Goal: Task Accomplishment & Management: Manage account settings

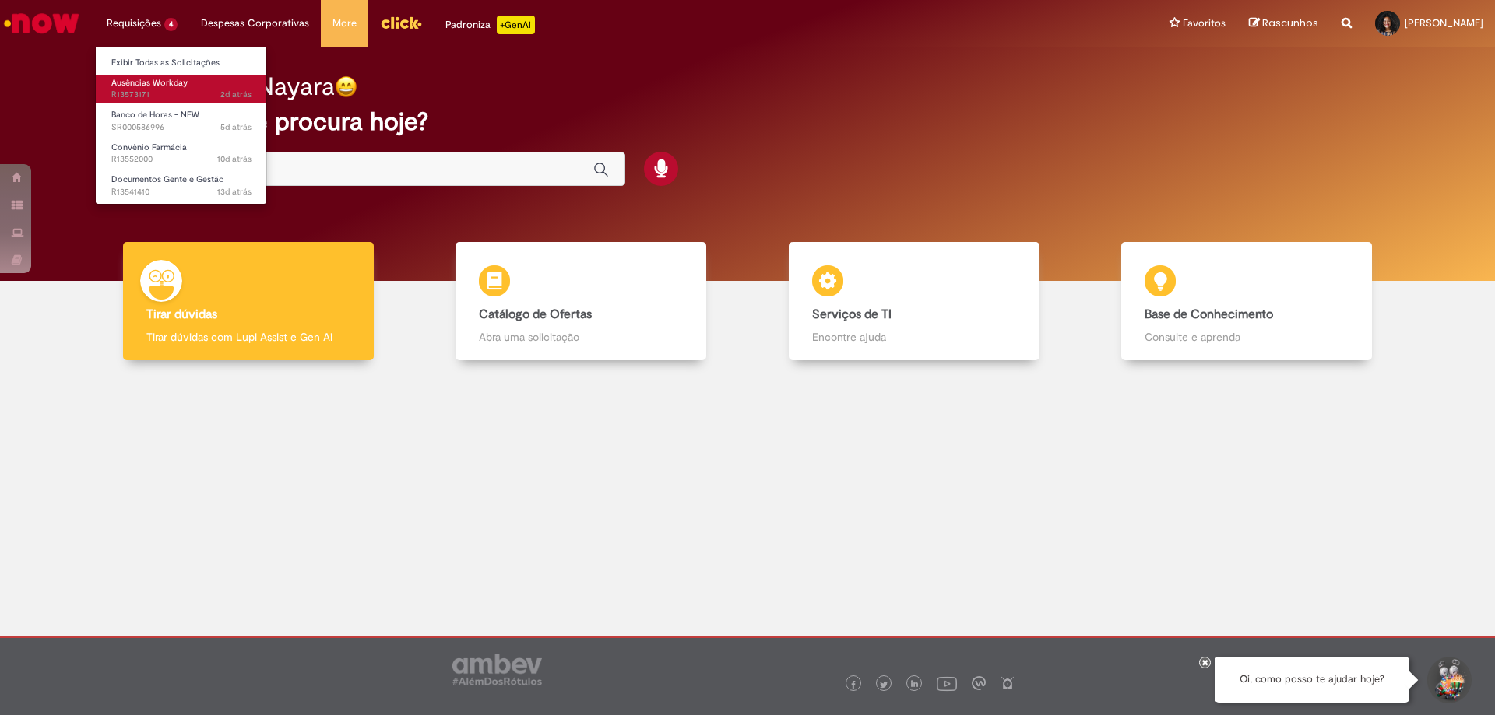
click at [160, 81] on span "Ausências Workday" at bounding box center [149, 83] width 76 height 12
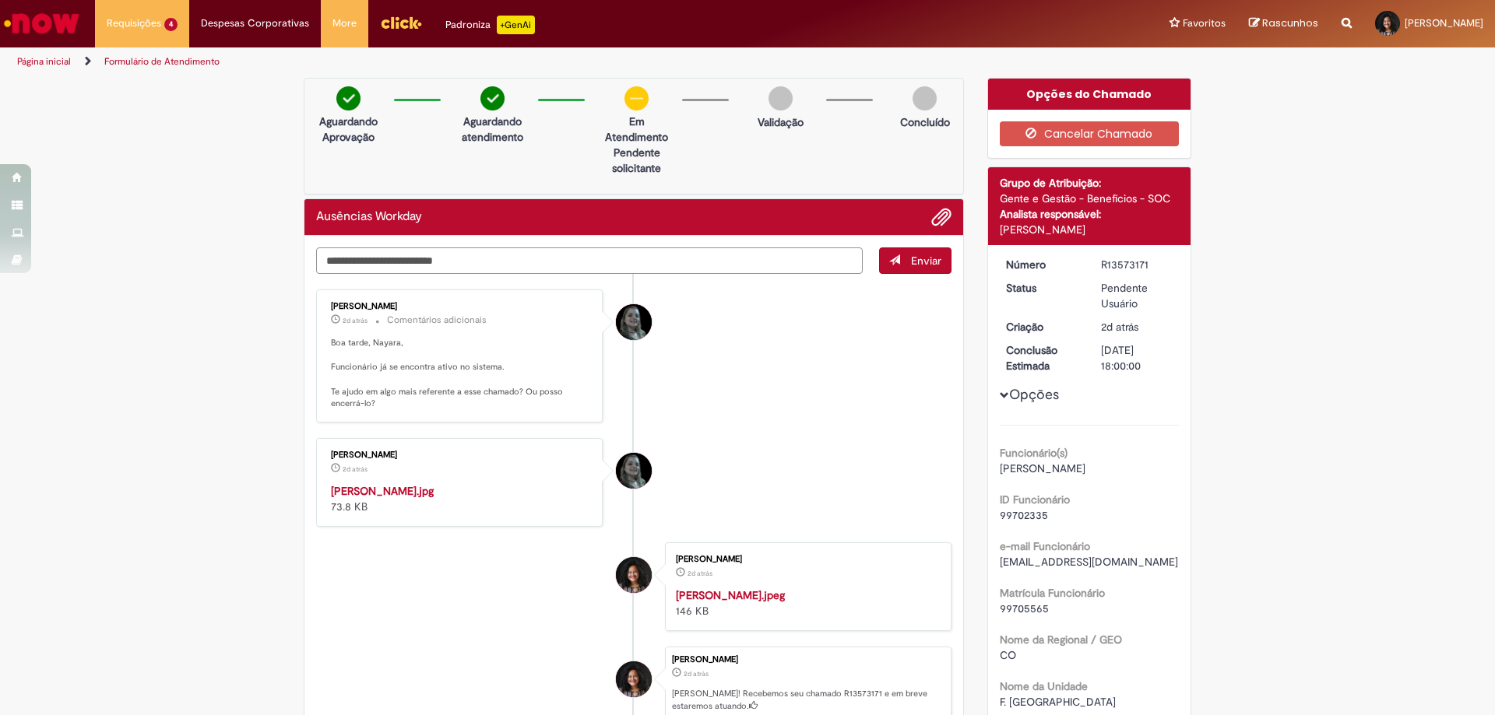
click at [484, 263] on textarea "Digite sua mensagem aqui..." at bounding box center [589, 261] width 546 height 26
type textarea "**********"
click at [353, 483] on img "Histórico de tíquete" at bounding box center [460, 483] width 259 height 0
click at [402, 483] on img "Histórico de tíquete" at bounding box center [460, 483] width 259 height 0
drag, startPoint x: 485, startPoint y: 483, endPoint x: 474, endPoint y: 508, distance: 27.2
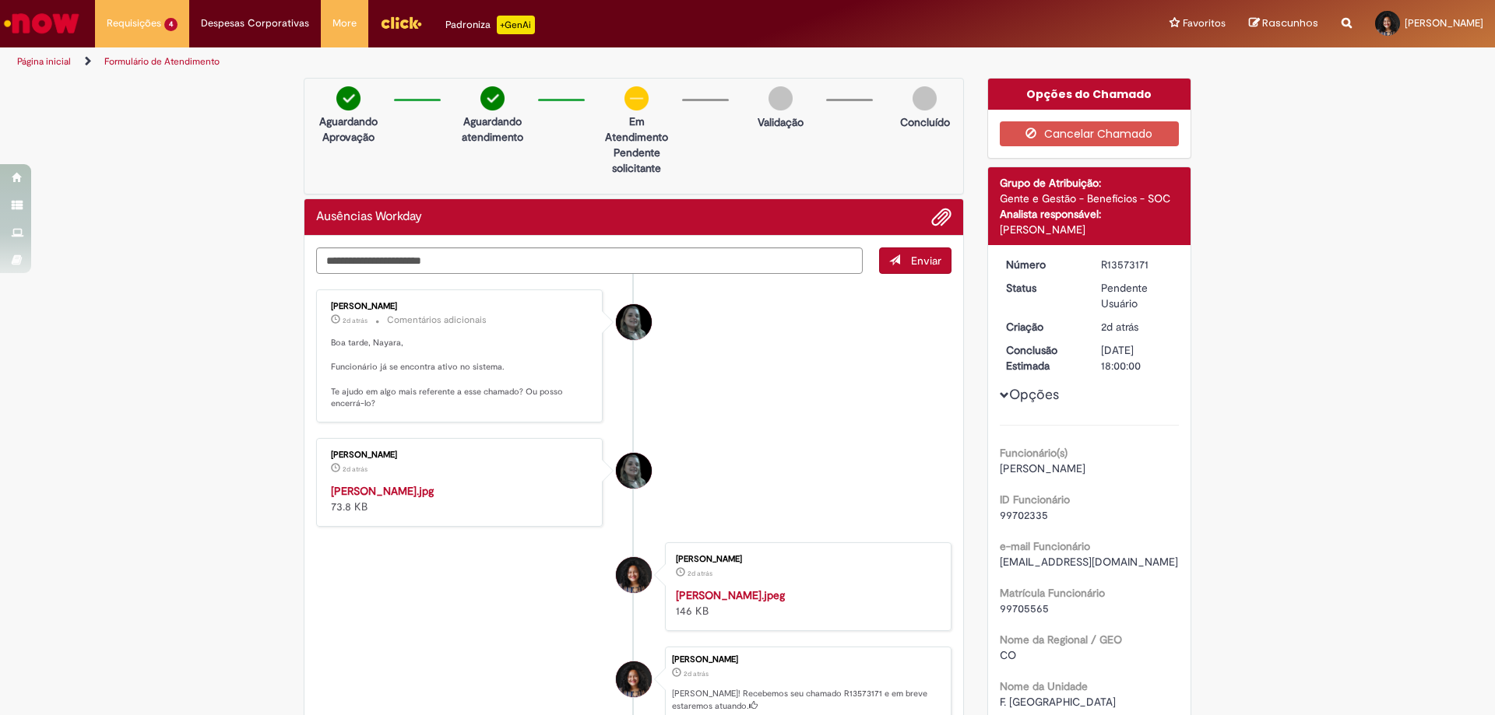
click at [474, 483] on img "Histórico de tíquete" at bounding box center [460, 483] width 259 height 0
click at [571, 258] on textarea "**********" at bounding box center [589, 261] width 546 height 26
click at [911, 254] on span "Enviar" at bounding box center [926, 261] width 30 height 14
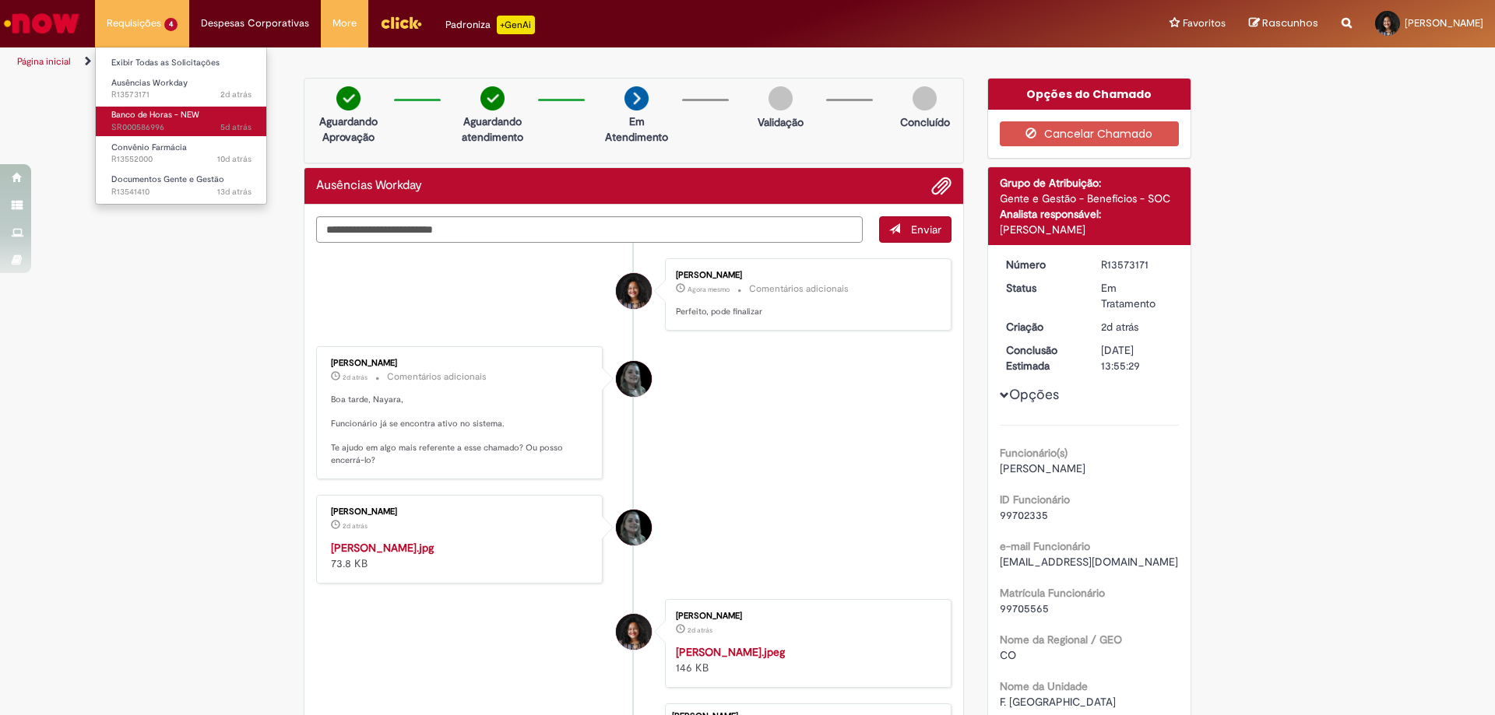
click at [142, 115] on span "Banco de Horas - NEW" at bounding box center [155, 115] width 88 height 12
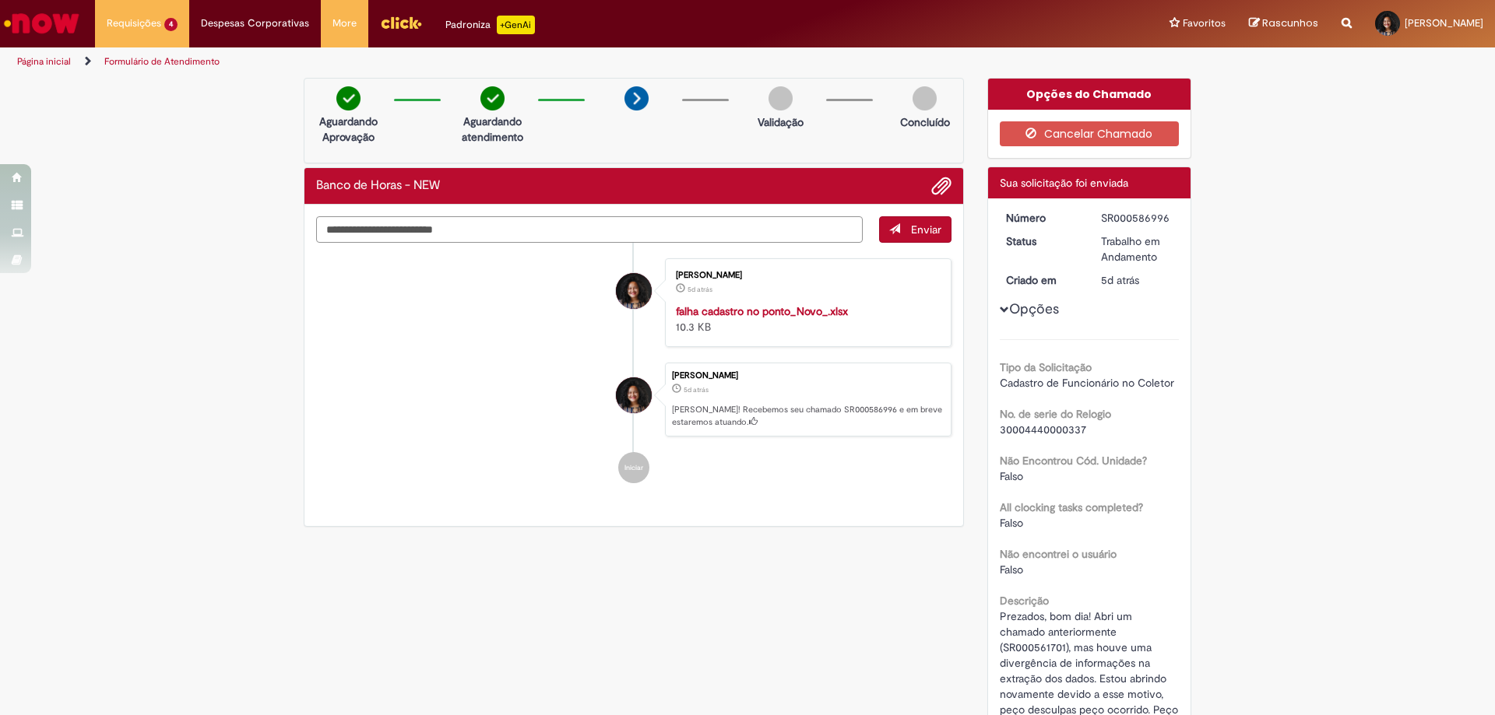
click at [647, 228] on textarea "Digite sua mensagem aqui..." at bounding box center [589, 229] width 546 height 26
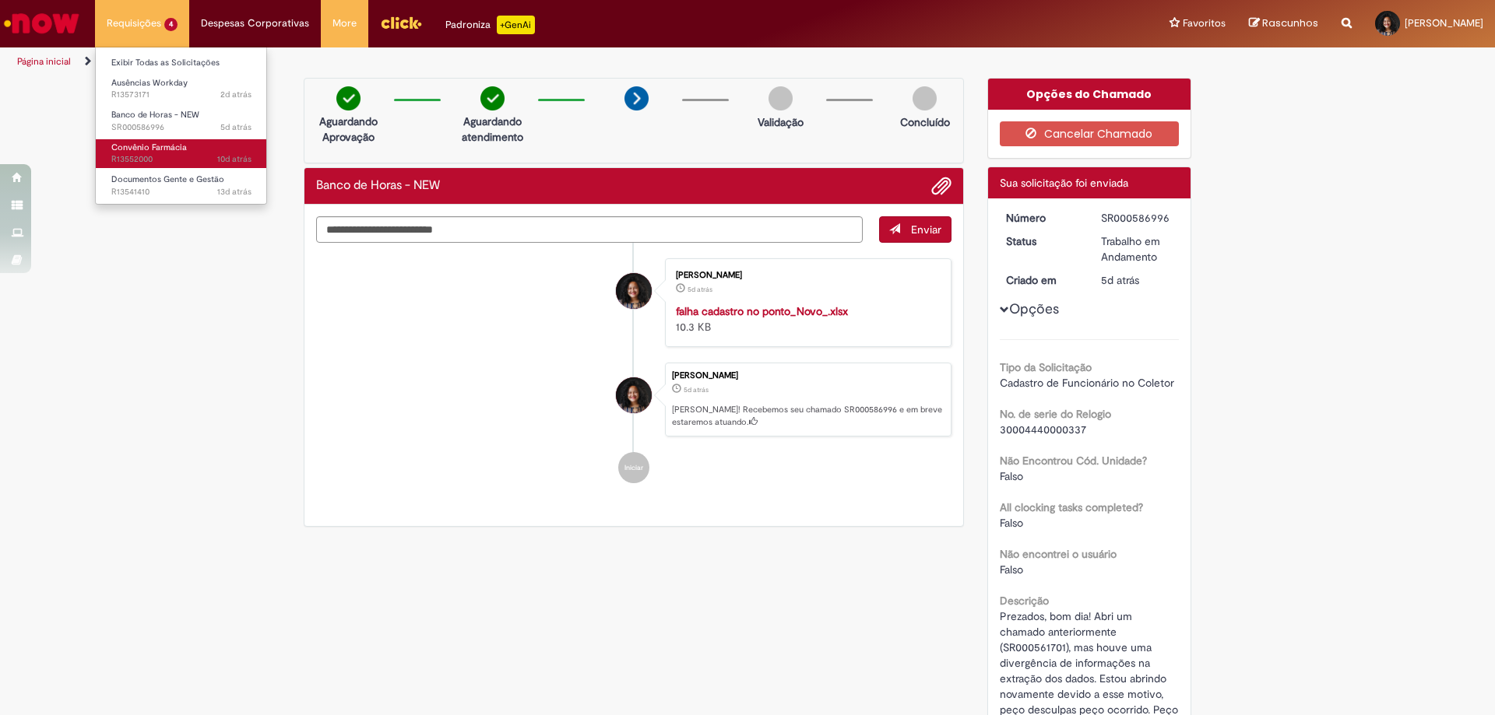
click at [155, 148] on span "Convênio Farmácia" at bounding box center [149, 148] width 76 height 12
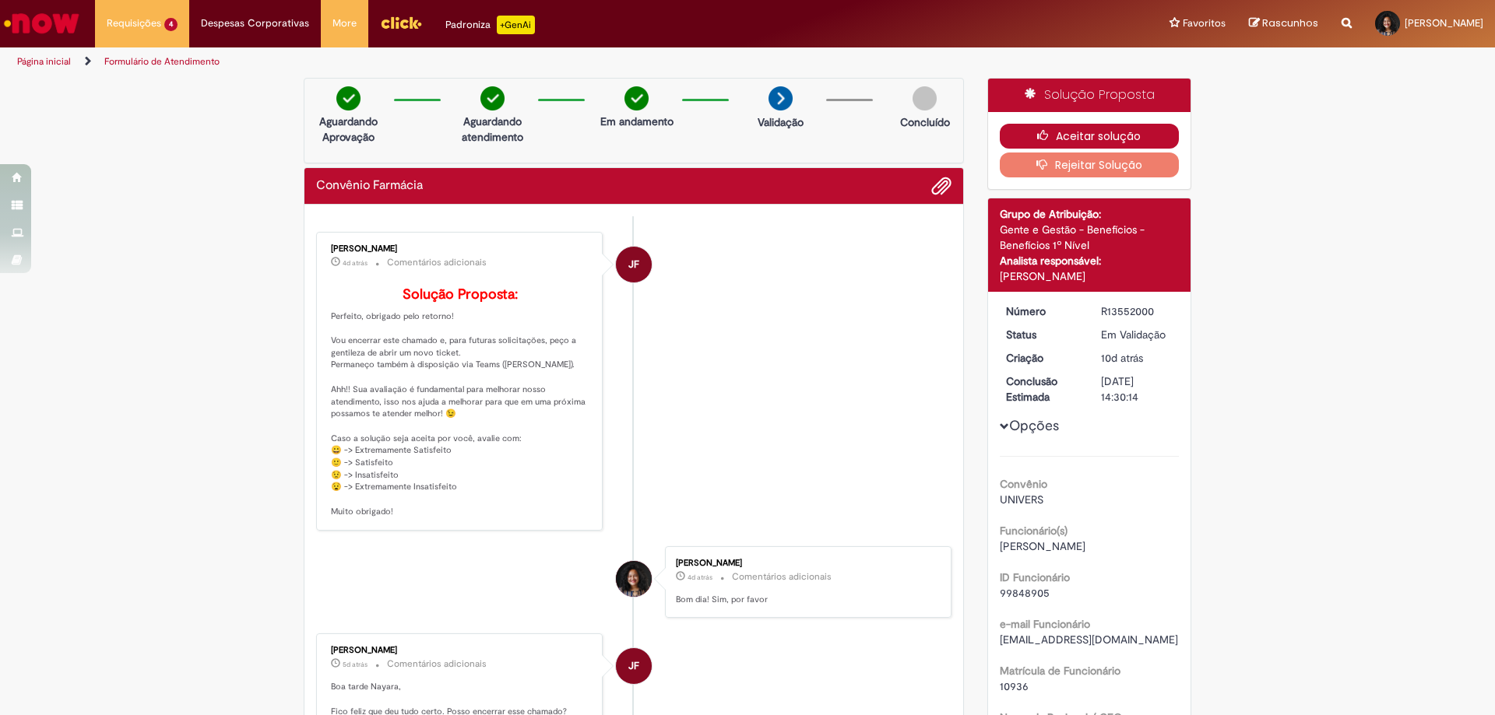
click at [1024, 132] on button "Aceitar solução" at bounding box center [1090, 136] width 180 height 25
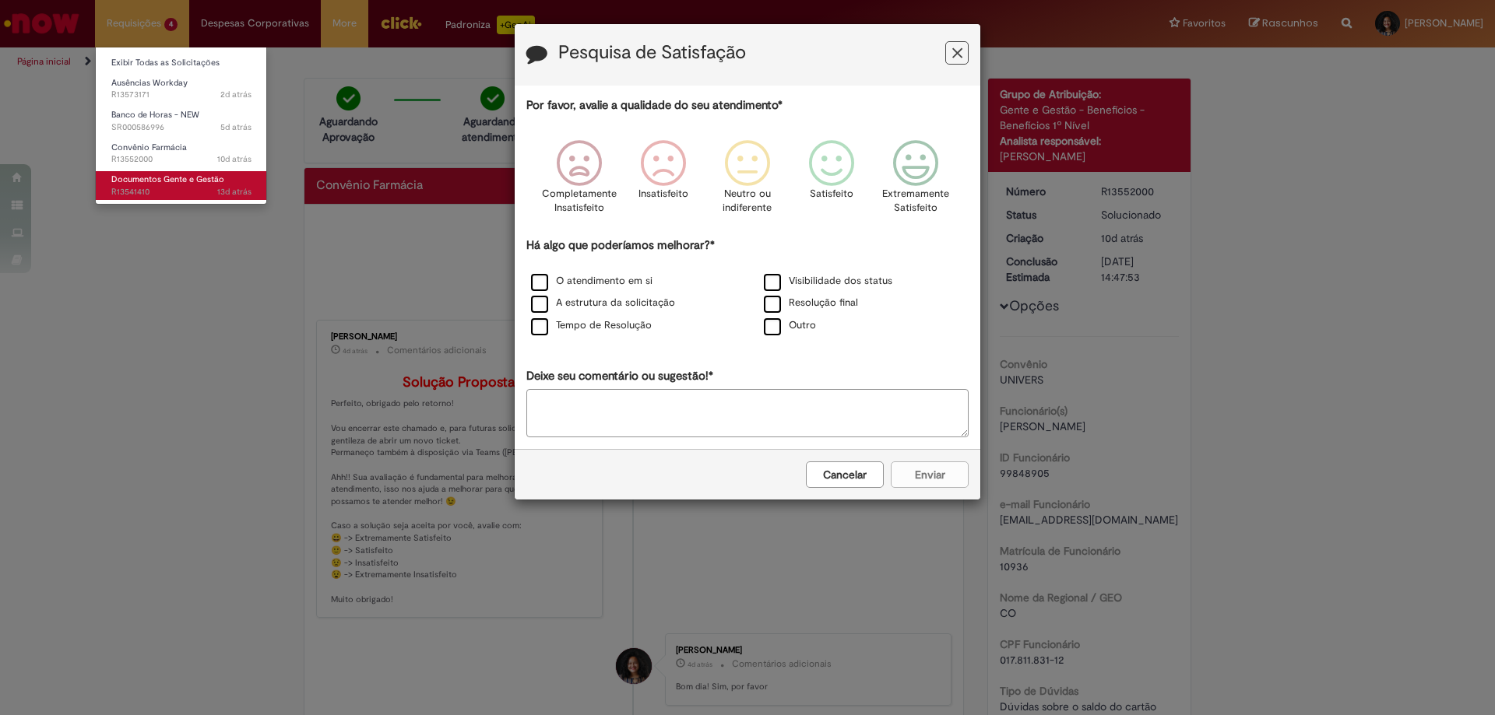
click at [146, 179] on span "Documentos Gente e Gestão" at bounding box center [167, 180] width 113 height 12
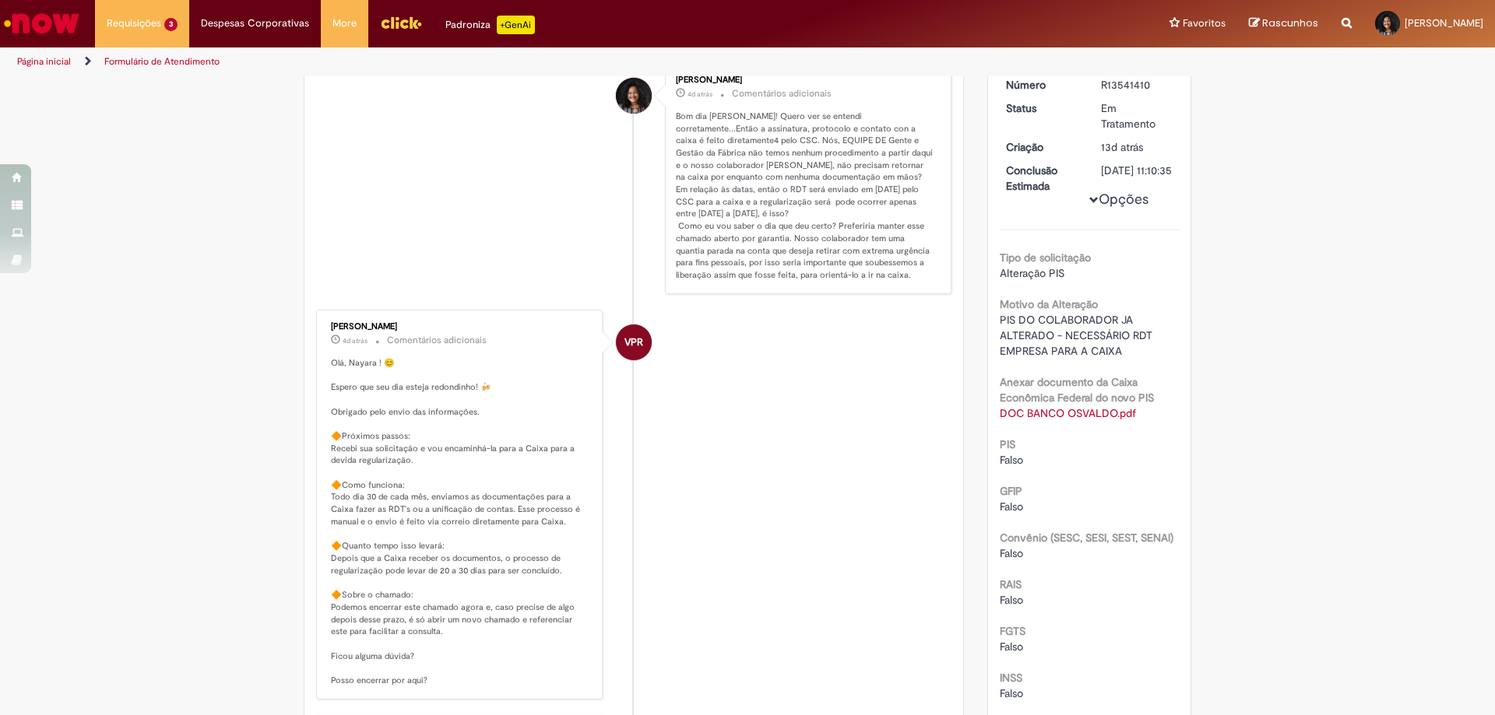
scroll to position [118, 0]
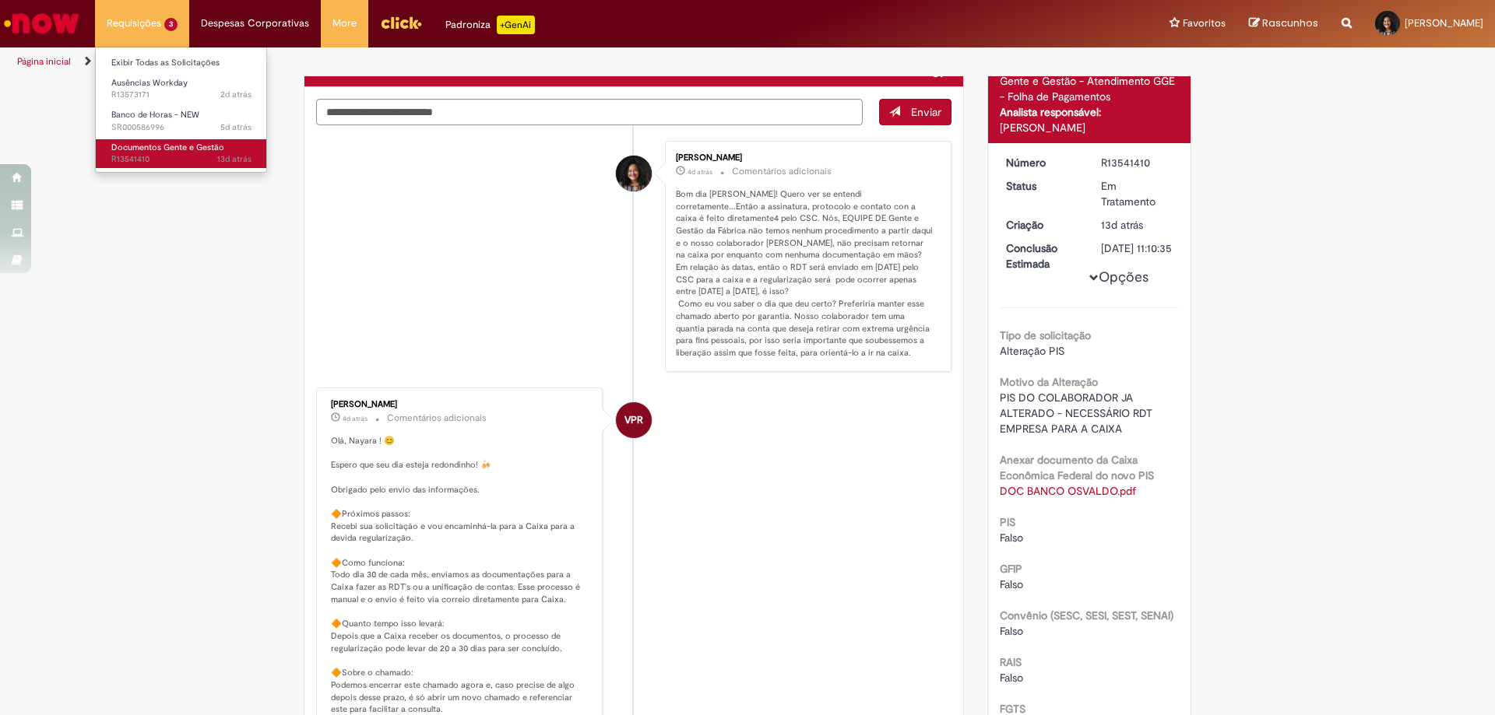
click at [123, 160] on span "13d atrás 13 dias atrás R13541410" at bounding box center [181, 159] width 140 height 12
click at [172, 145] on span "Documentos Gente e Gestão" at bounding box center [167, 148] width 113 height 12
